Goal: Task Accomplishment & Management: Manage account settings

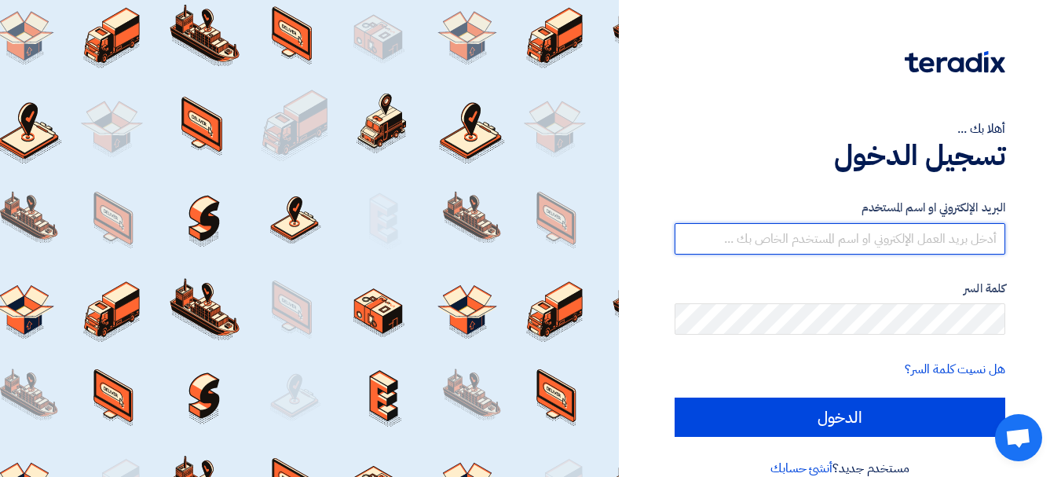
click at [914, 248] on input "text" at bounding box center [839, 238] width 330 height 31
click at [944, 238] on input "text" at bounding box center [839, 238] width 330 height 31
click at [780, 243] on input "text" at bounding box center [839, 238] width 330 height 31
type input "[EMAIL_ADDRESS][DOMAIN_NAME]"
drag, startPoint x: 822, startPoint y: 243, endPoint x: 1030, endPoint y: 237, distance: 208.1
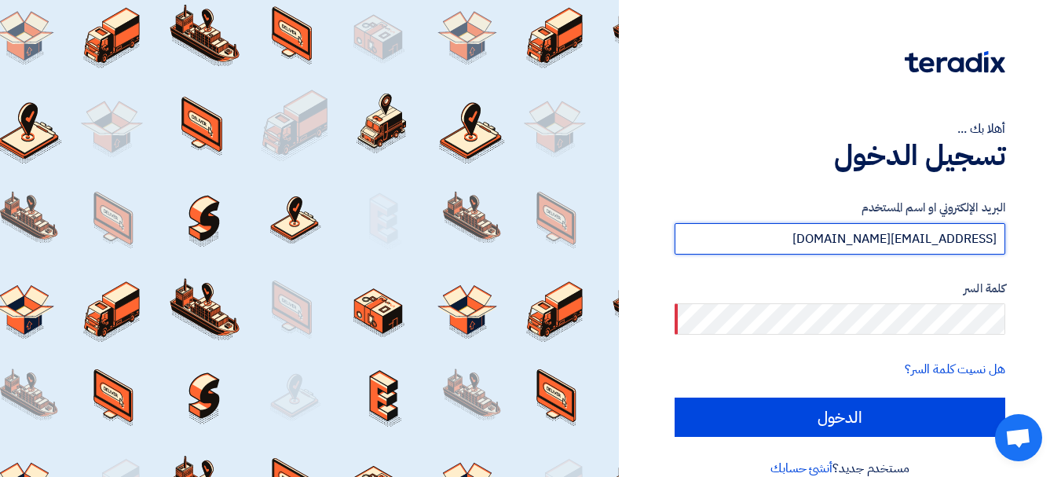
click at [1030, 237] on div "أهلا بك ... تسجيل الدخول البريد الإلكتروني او اسم المستخدم globalscience27@gmai…" at bounding box center [839, 251] width 418 height 502
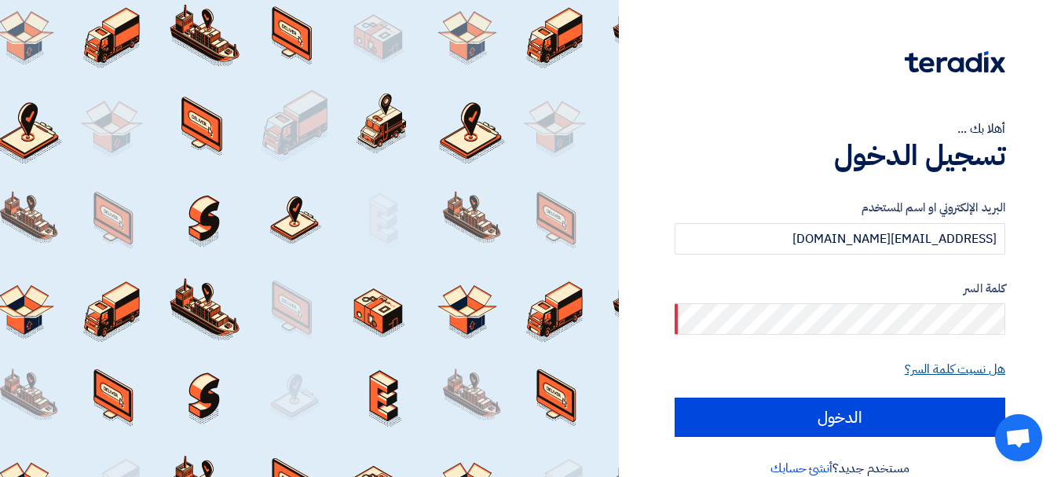
click at [948, 371] on link "هل نسيت كلمة السر؟" at bounding box center [954, 369] width 100 height 19
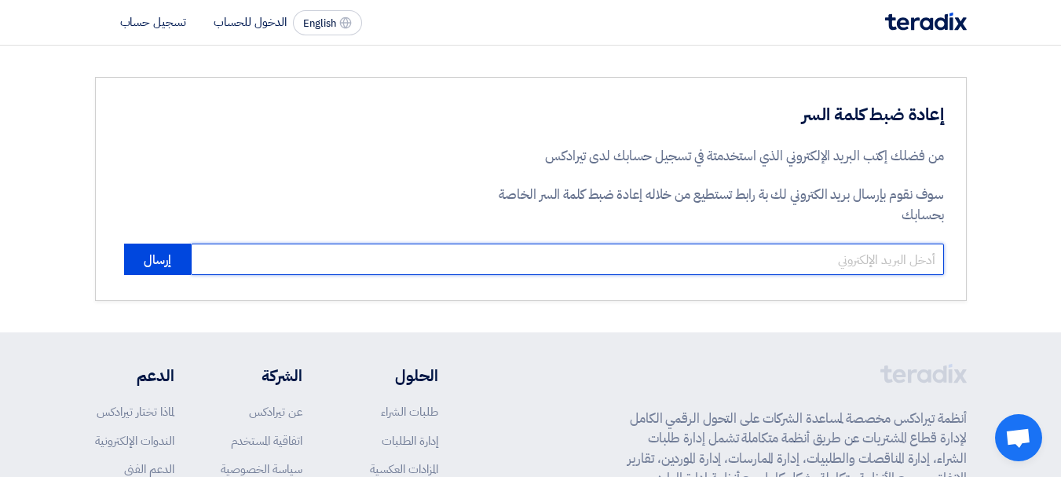
click at [874, 263] on input "email" at bounding box center [567, 258] width 753 height 31
paste input "[EMAIL_ADDRESS][DOMAIN_NAME]"
type input "[EMAIL_ADDRESS][DOMAIN_NAME]"
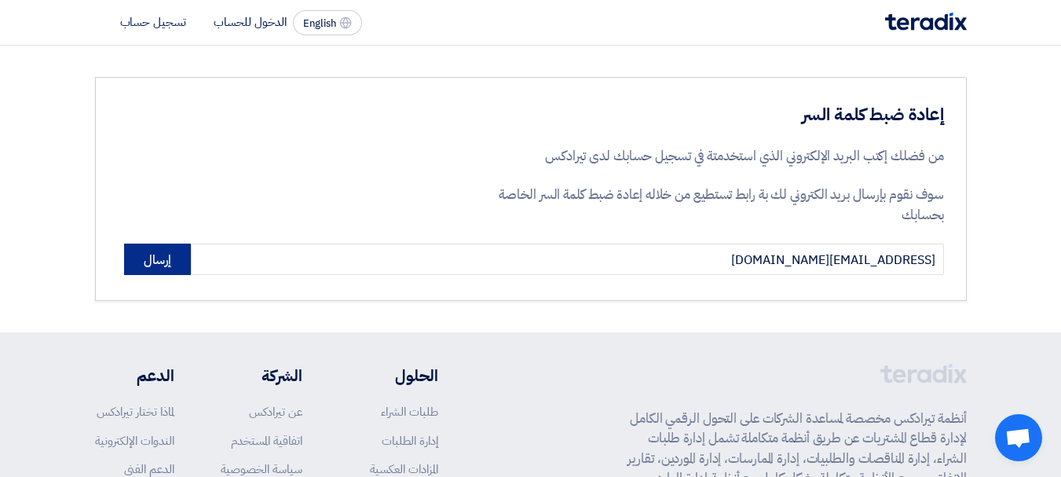
click at [144, 261] on button "إرسال" at bounding box center [157, 258] width 67 height 31
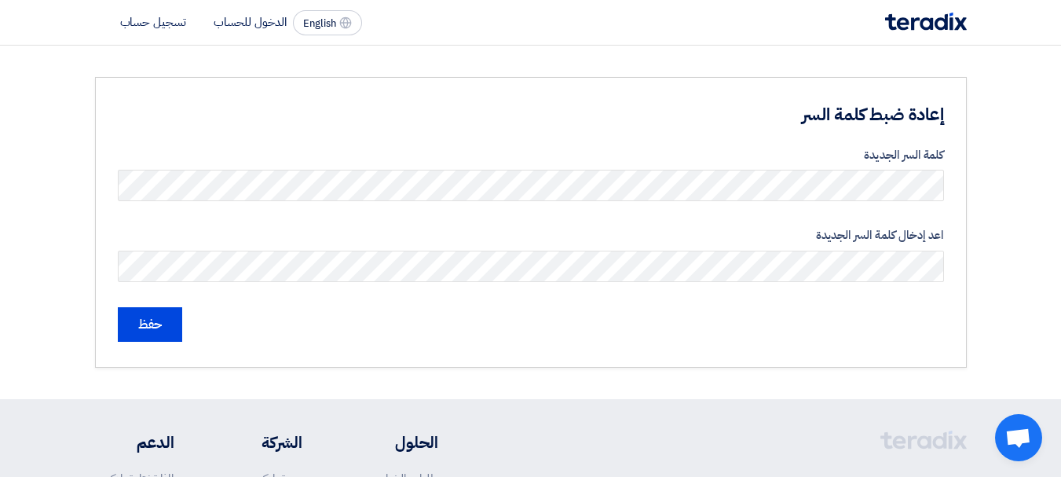
click at [801, 387] on section "إعادة ضبط كلمة السر كلمة السر الجديدة اعد إدخال كلمة السر الجديدة حفظ" at bounding box center [530, 222] width 1061 height 353
click at [152, 330] on input "حفظ" at bounding box center [150, 324] width 64 height 35
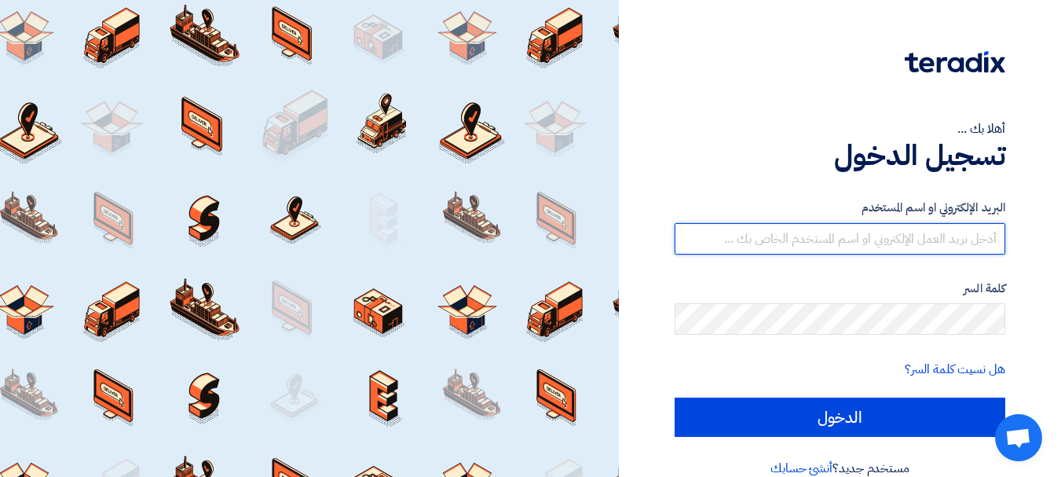
type input "[EMAIL_ADDRESS][DOMAIN_NAME]"
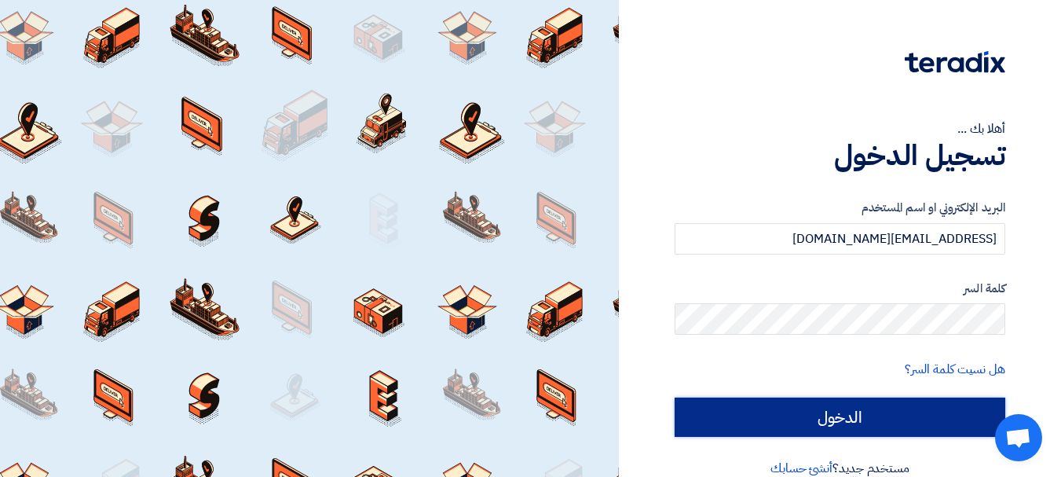
click at [879, 418] on input "الدخول" at bounding box center [839, 416] width 330 height 39
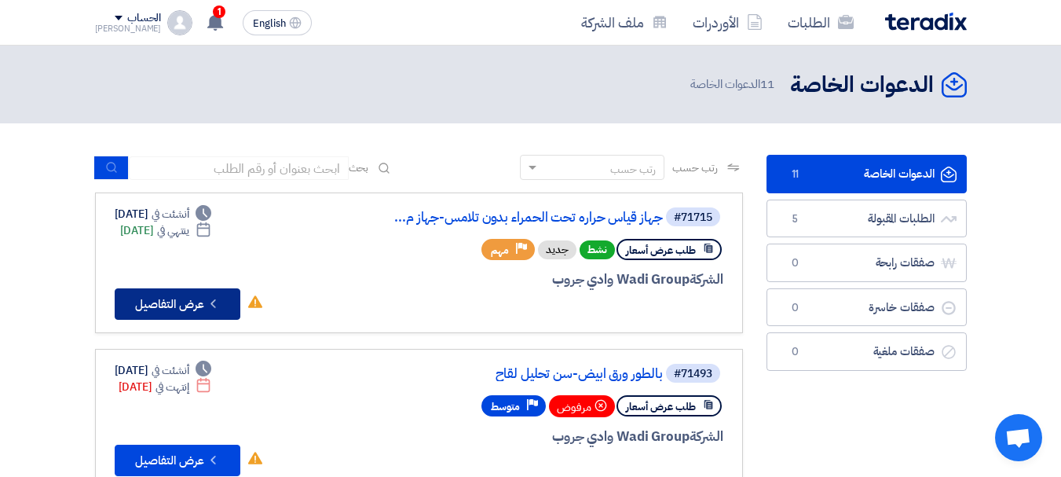
click at [173, 298] on button "Check details عرض التفاصيل" at bounding box center [178, 303] width 126 height 31
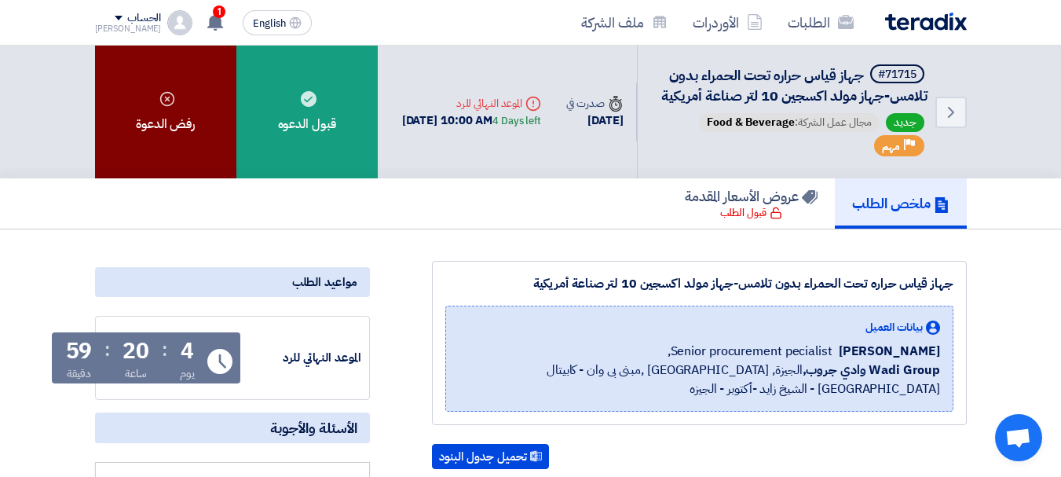
click at [208, 130] on div "رفض الدعوة" at bounding box center [165, 112] width 141 height 133
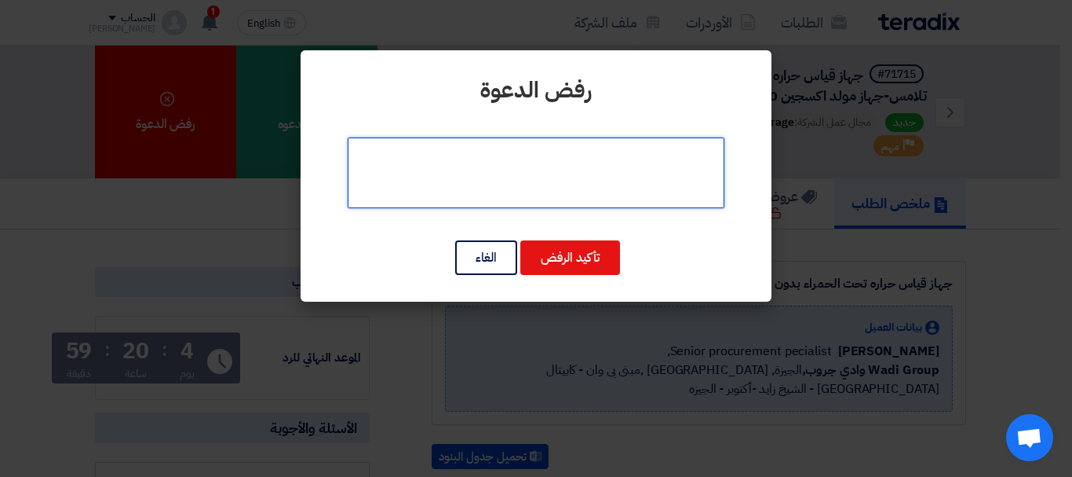
click at [541, 167] on textarea at bounding box center [536, 172] width 377 height 71
click at [564, 160] on textarea at bounding box center [536, 172] width 377 height 71
type textarea "ليس مجال الشركة"
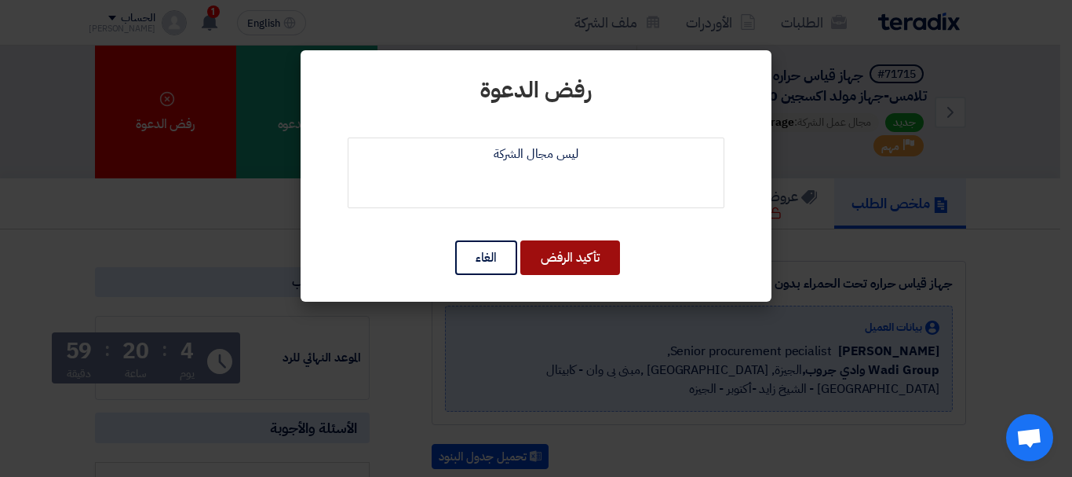
click at [556, 254] on button "تأكيد الرفض" at bounding box center [570, 257] width 100 height 35
